Goal: Task Accomplishment & Management: Complete application form

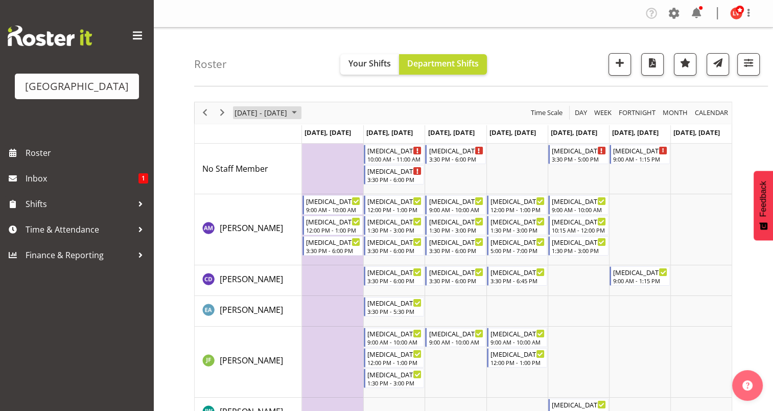
click at [288, 117] on span "[DATE] - [DATE]" at bounding box center [261, 112] width 55 height 13
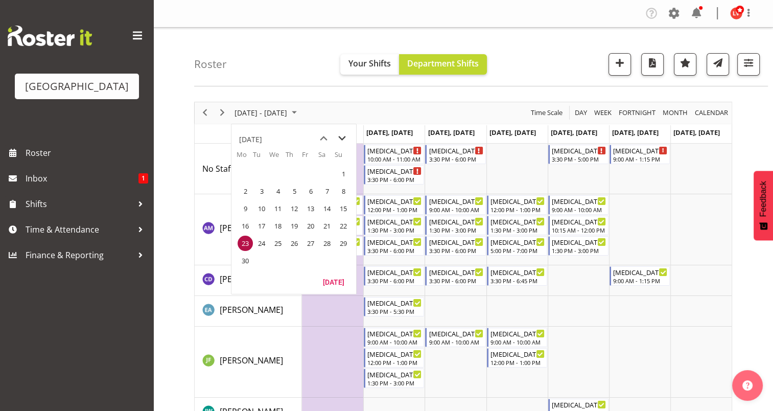
click at [345, 142] on span "next month" at bounding box center [342, 138] width 18 height 18
click at [342, 139] on span "next month" at bounding box center [342, 138] width 18 height 18
click at [343, 139] on span "next month" at bounding box center [342, 138] width 18 height 18
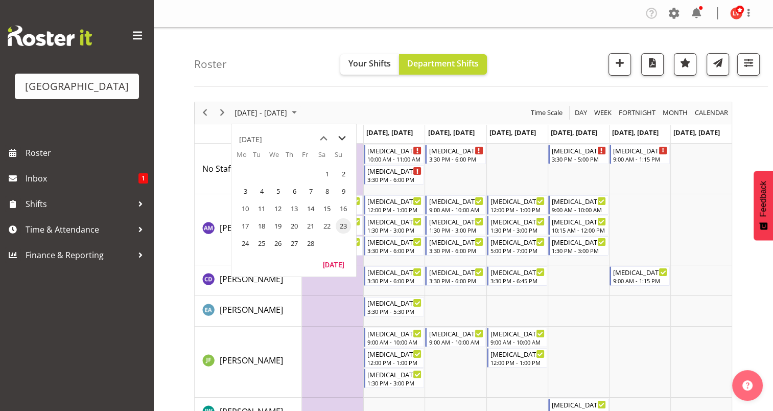
click at [343, 139] on span "next month" at bounding box center [342, 138] width 18 height 18
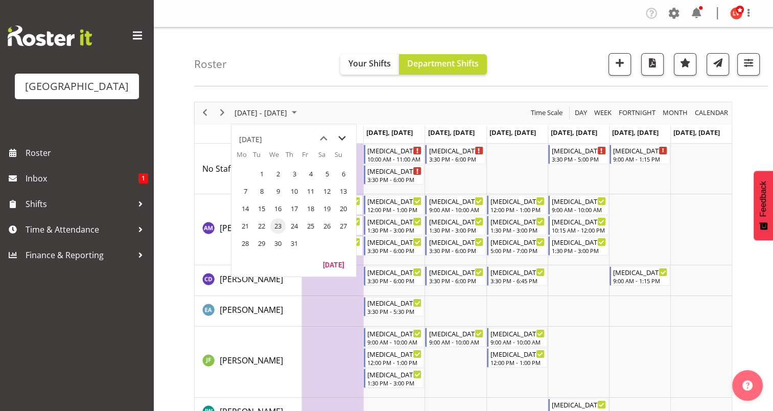
click at [343, 139] on span "next month" at bounding box center [342, 138] width 18 height 18
click at [262, 223] on span "23" at bounding box center [261, 225] width 15 height 15
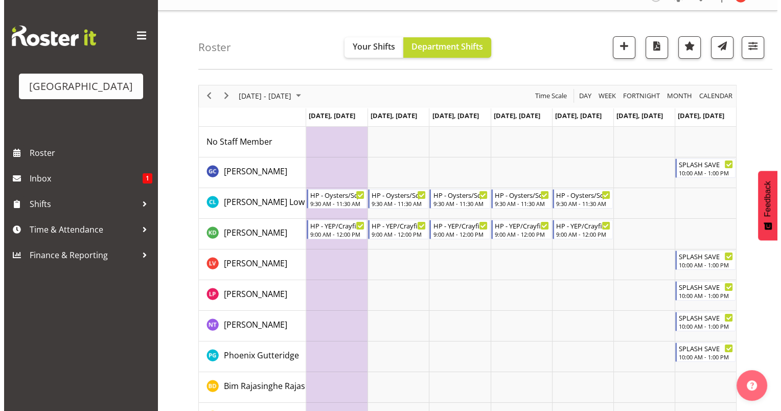
scroll to position [18, 0]
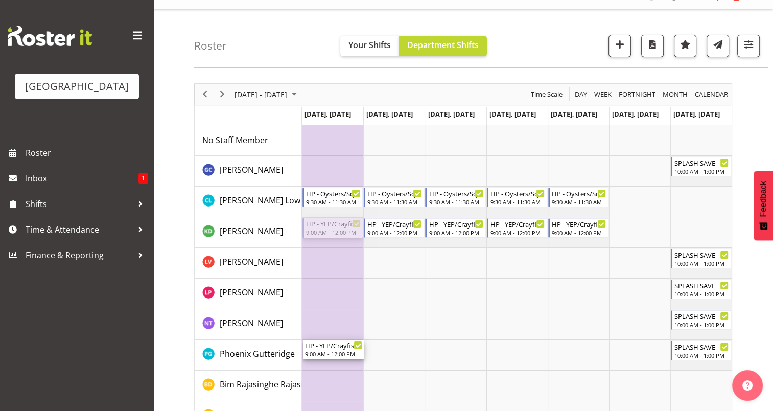
drag, startPoint x: 335, startPoint y: 228, endPoint x: 323, endPoint y: 343, distance: 115.5
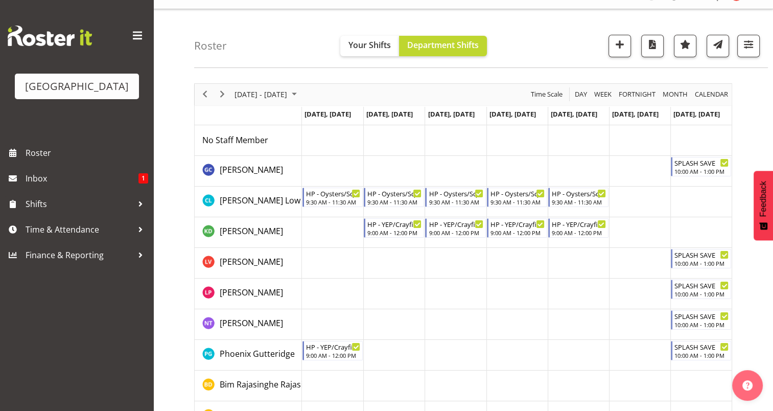
click at [327, 230] on td "Timeline Week of September 23, 2025" at bounding box center [332, 232] width 61 height 31
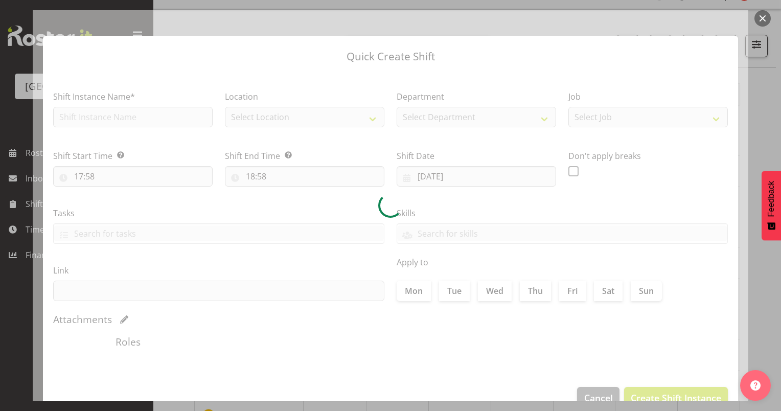
type input "[DATE]"
checkbox input "true"
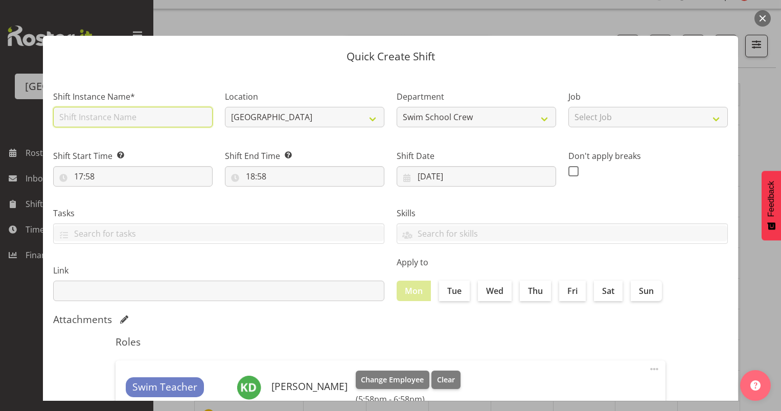
click at [163, 117] on input "text" at bounding box center [132, 117] width 159 height 20
type input "sick"
click at [317, 221] on div "Tasks TEST123" at bounding box center [218, 225] width 331 height 37
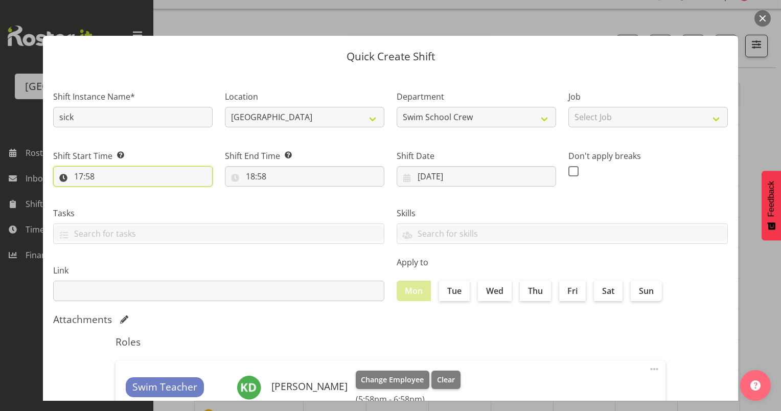
click at [79, 173] on input "17:58" at bounding box center [132, 176] width 159 height 20
click at [122, 202] on select "00 01 02 03 04 05 06 07 08 09 10 11 12 13 14 15 16 17 18 19 20 21 22 23" at bounding box center [122, 203] width 23 height 20
select select "9"
click at [111, 193] on select "00 01 02 03 04 05 06 07 08 09 10 11 12 13 14 15 16 17 18 19 20 21 22 23" at bounding box center [122, 203] width 23 height 20
type input "09:58"
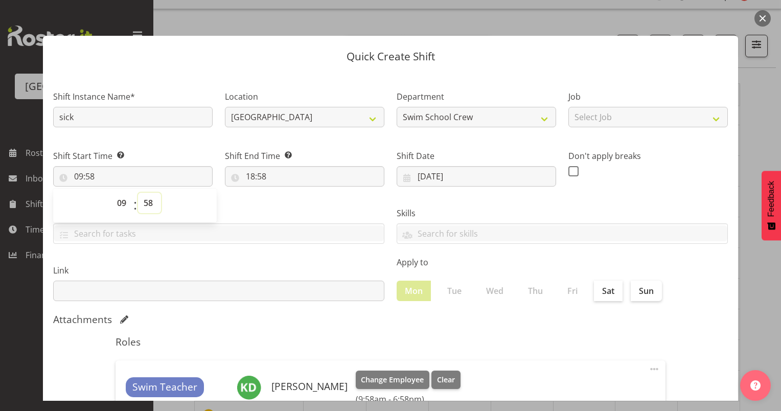
click at [145, 206] on select "00 01 02 03 04 05 06 07 08 09 10 11 12 13 14 15 16 17 18 19 20 21 22 23 24 25 2…" at bounding box center [149, 203] width 23 height 20
select select "0"
click at [138, 193] on select "00 01 02 03 04 05 06 07 08 09 10 11 12 13 14 15 16 17 18 19 20 21 22 23 24 25 2…" at bounding box center [149, 203] width 23 height 20
type input "09:00"
click at [258, 202] on div "Tasks TEST123" at bounding box center [218, 221] width 343 height 57
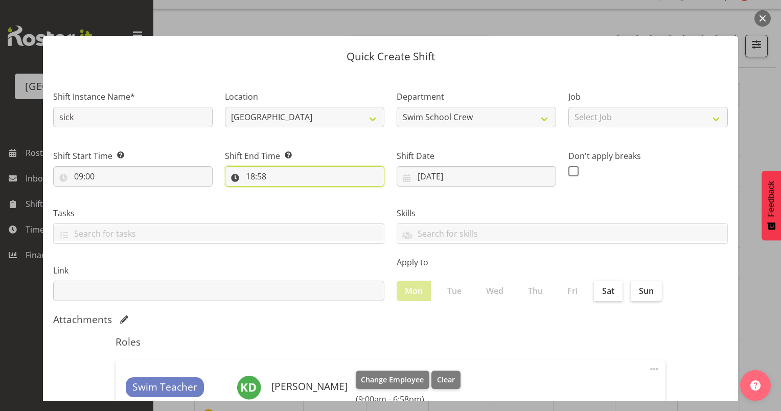
click at [247, 179] on input "18:58" at bounding box center [304, 176] width 159 height 20
click at [293, 202] on select "00 01 02 03 04 05 06 07 08 09 10 11 12 13 14 15 16 17 18 19 20 21 22 23" at bounding box center [294, 203] width 23 height 20
click at [338, 212] on div "00 01 02 03 04 05 06 07 08 09 10 11 12 13 14 15 16 17 18 19 20 21 22 23 : 00 01…" at bounding box center [307, 206] width 164 height 26
click at [317, 205] on select "00 01 02 03 04 05 06 07 08 09 10 11 12 13 14 15 16 17 18 19 20 21 22 23 24 25 2…" at bounding box center [321, 203] width 23 height 20
select select "0"
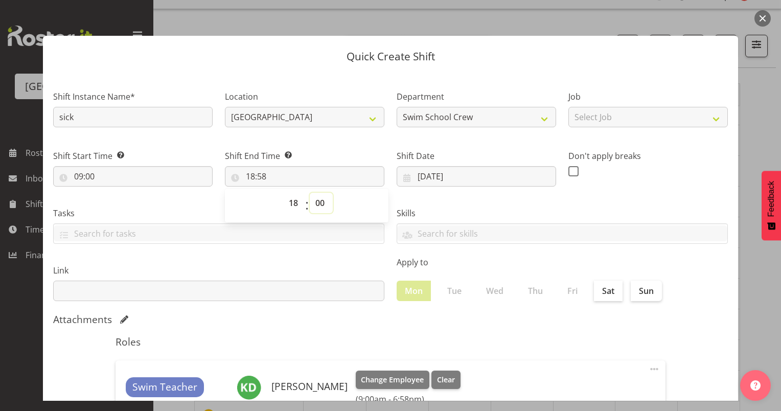
click at [310, 193] on select "00 01 02 03 04 05 06 07 08 09 10 11 12 13 14 15 16 17 18 19 20 21 22 23 24 25 2…" at bounding box center [321, 203] width 23 height 20
type input "18:00"
click at [289, 200] on select "00 01 02 03 04 05 06 07 08 09 10 11 12 13 14 15 16 17 18 19 20 21 22 23" at bounding box center [294, 203] width 23 height 20
select select "11"
click at [283, 193] on select "00 01 02 03 04 05 06 07 08 09 10 11 12 13 14 15 16 17 18 19 20 21 22 23" at bounding box center [294, 203] width 23 height 20
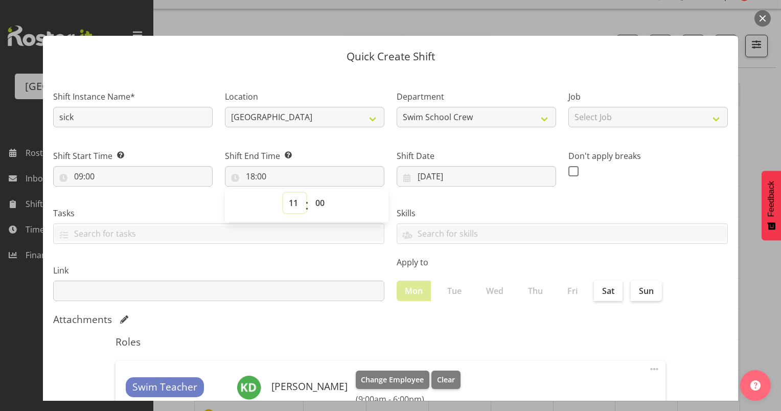
type input "11:00"
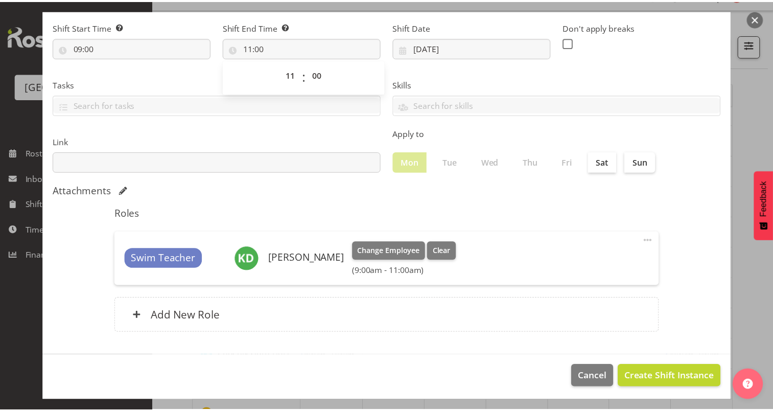
scroll to position [131, 0]
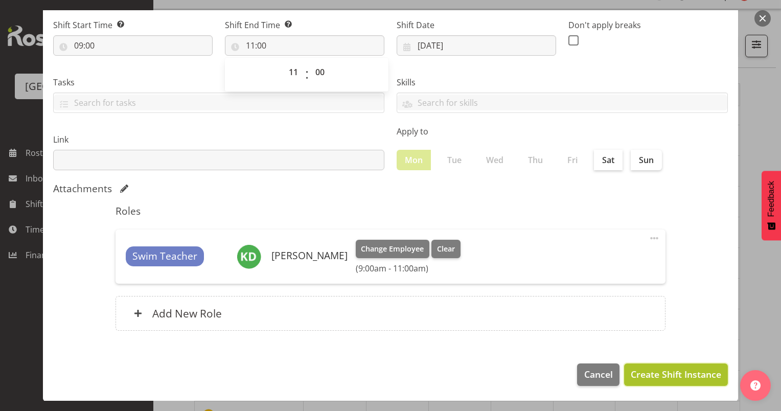
click at [658, 373] on span "Create Shift Instance" at bounding box center [676, 373] width 90 height 13
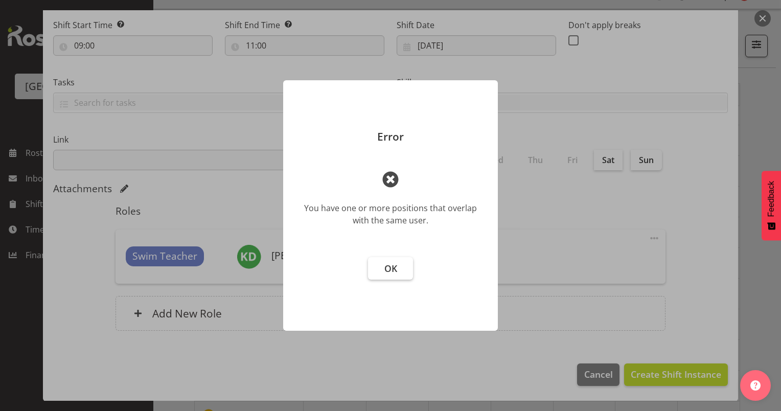
click at [392, 272] on span "OK" at bounding box center [390, 268] width 13 height 12
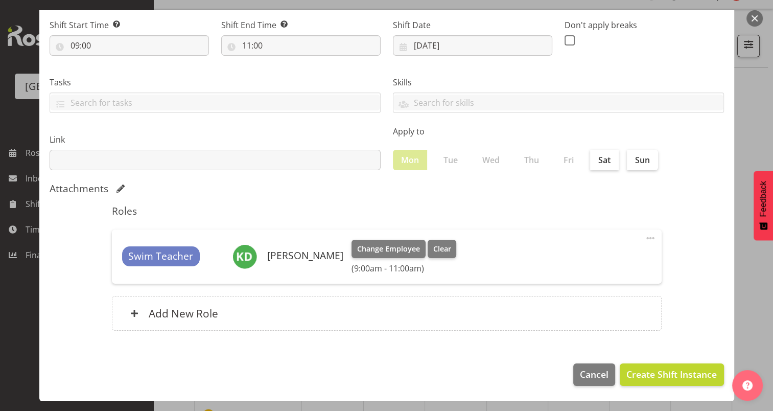
scroll to position [0, 0]
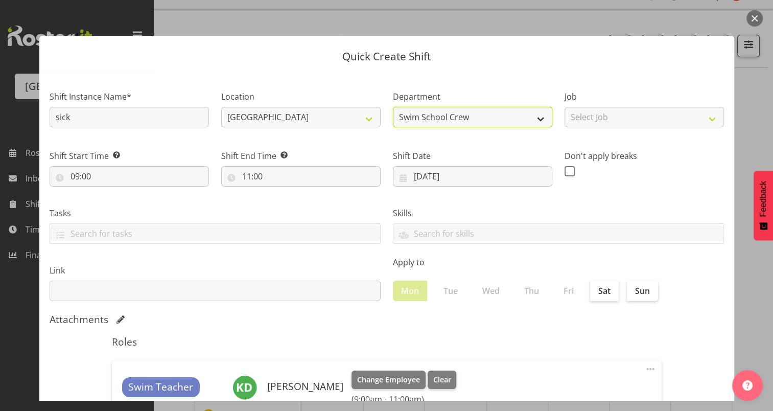
click at [500, 122] on select "Swim School Crew Swim School Crew Lifeguard Crew" at bounding box center [472, 117] width 159 height 20
click at [393, 107] on select "Swim School Crew Swim School Crew Lifeguard Crew" at bounding box center [472, 117] width 159 height 20
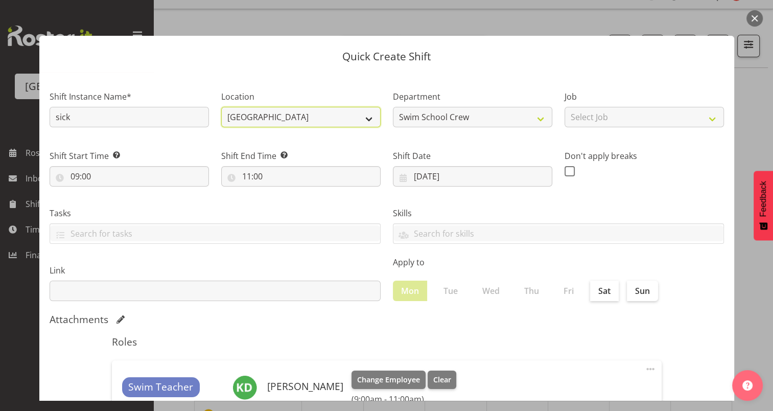
click at [371, 122] on select "[GEOGRAPHIC_DATA]" at bounding box center [300, 117] width 159 height 20
click at [221, 107] on select "[GEOGRAPHIC_DATA]" at bounding box center [300, 117] width 159 height 20
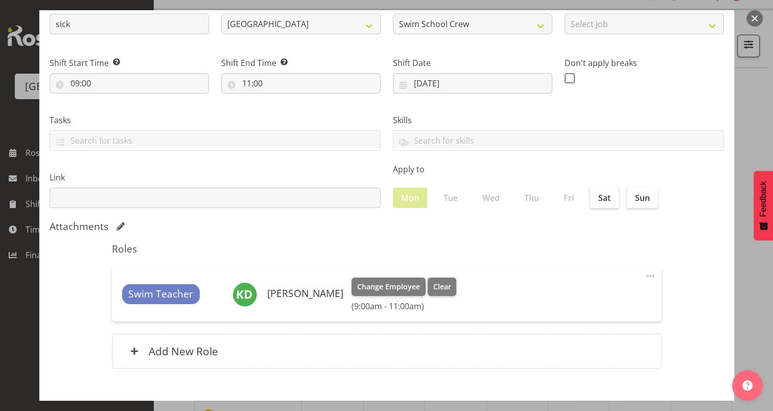
scroll to position [131, 0]
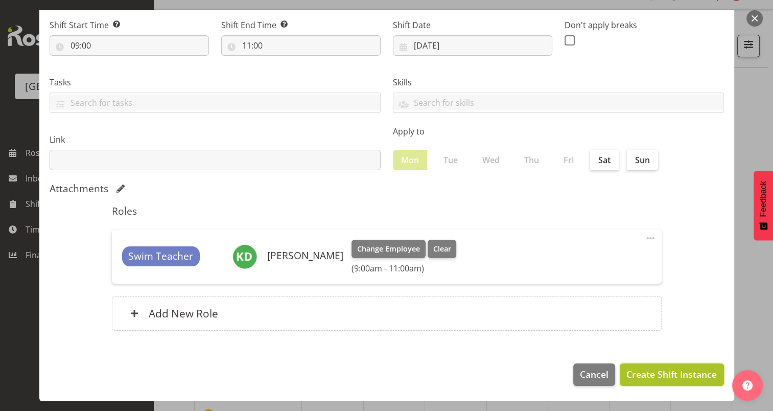
click at [639, 374] on span "Create Shift Instance" at bounding box center [671, 373] width 90 height 13
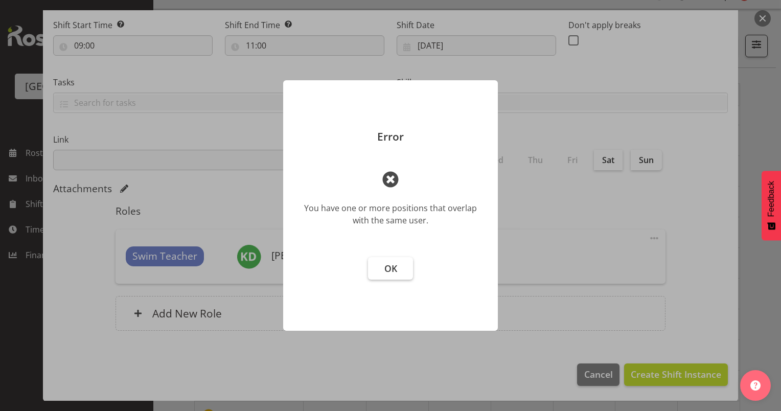
click at [370, 260] on button "OK" at bounding box center [390, 268] width 45 height 22
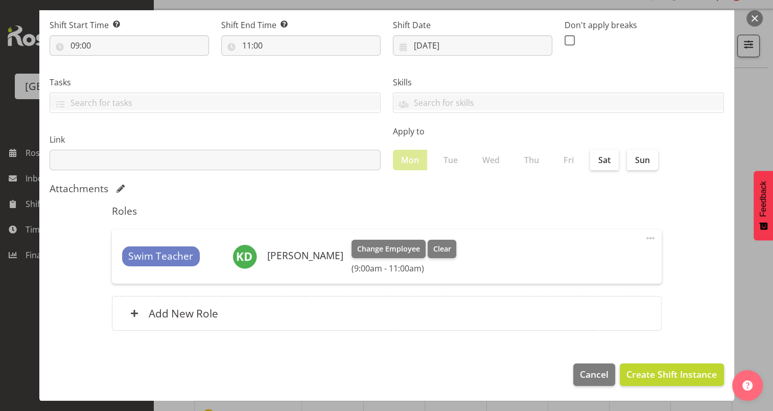
click at [755, 20] on button "button" at bounding box center [755, 18] width 16 height 16
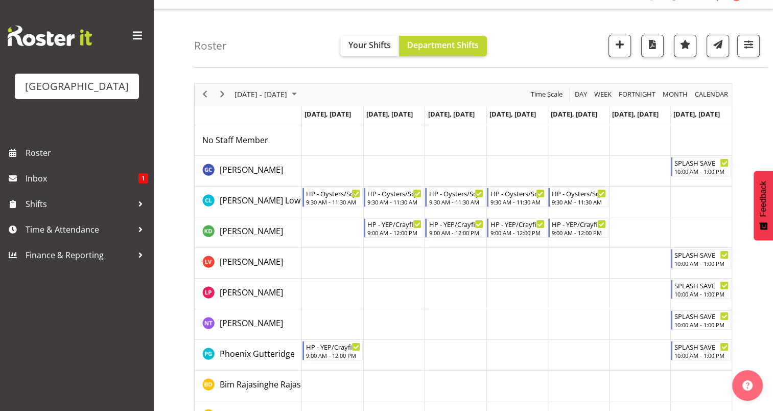
click at [329, 144] on td "Timeline Week of September 23, 2025" at bounding box center [332, 140] width 61 height 31
click at [323, 256] on td "Timeline Week of September 23, 2025" at bounding box center [332, 263] width 61 height 31
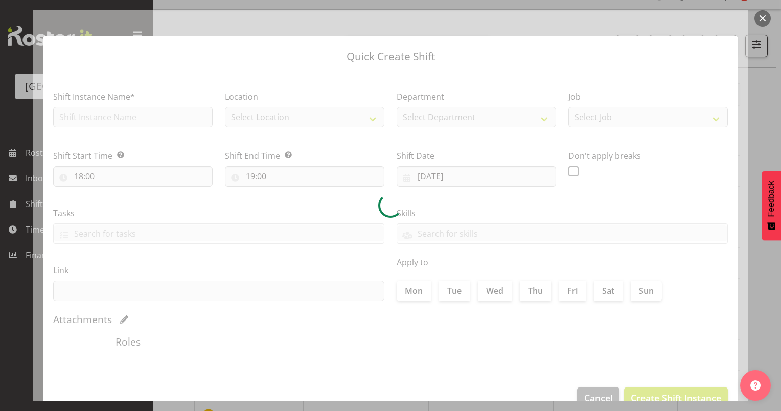
type input "[DATE]"
checkbox input "true"
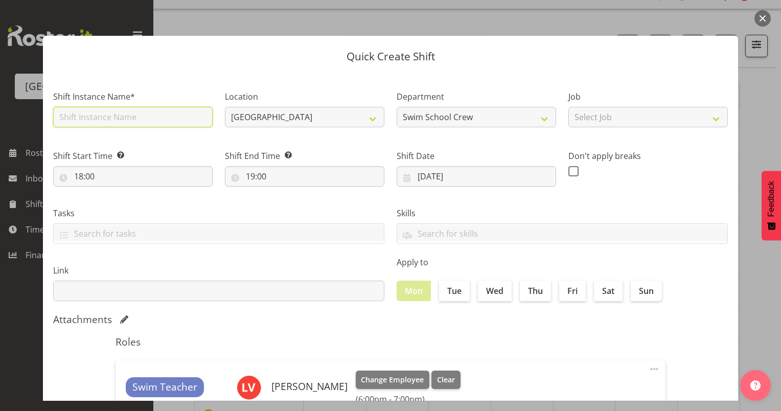
click at [128, 117] on input "text" at bounding box center [132, 117] width 159 height 20
type input "s"
type input "c"
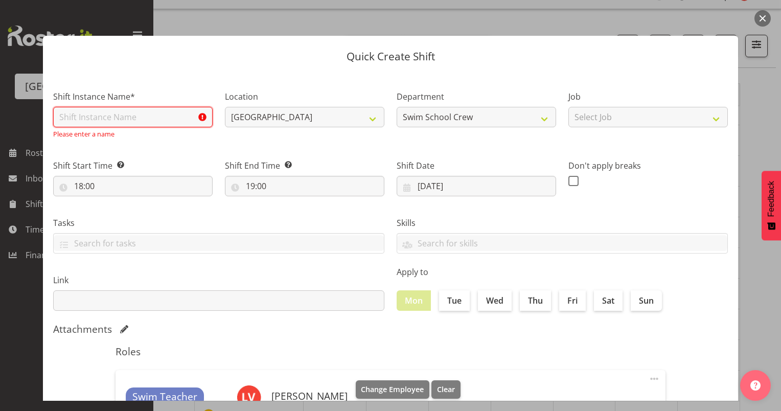
click at [128, 117] on input "text" at bounding box center [132, 117] width 159 height 20
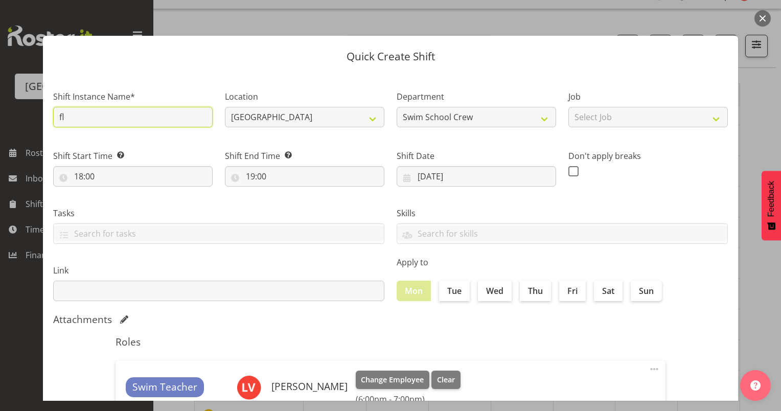
type input "f"
click at [61, 118] on input "sick" at bounding box center [132, 117] width 159 height 20
type input "Sick"
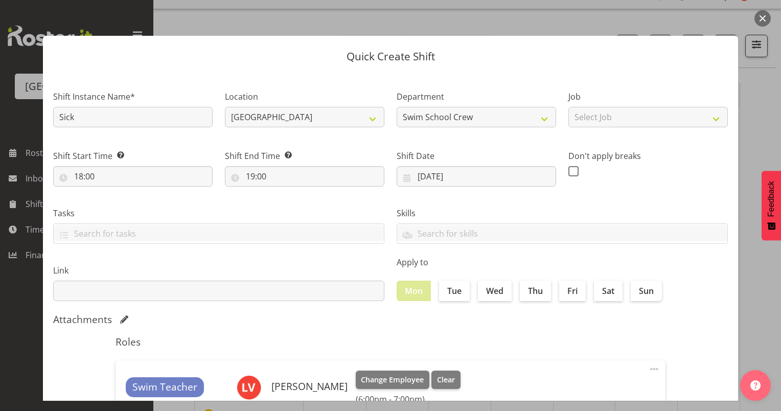
click at [760, 19] on button "button" at bounding box center [762, 18] width 16 height 16
